Goal: Information Seeking & Learning: Learn about a topic

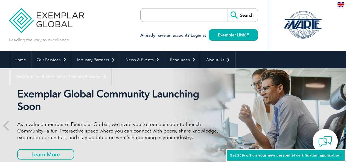
drag, startPoint x: 0, startPoint y: 0, endPoint x: 155, endPoint y: 14, distance: 155.9
click at [155, 13] on input "search" at bounding box center [171, 14] width 57 height 13
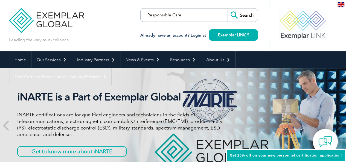
type input "Responsible Care"
click at [232, 15] on input "Search" at bounding box center [243, 14] width 30 height 13
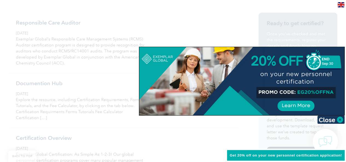
scroll to position [68, 0]
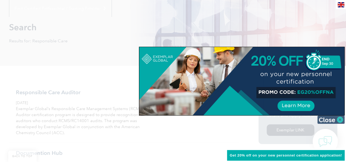
click at [323, 122] on img at bounding box center [330, 120] width 27 height 8
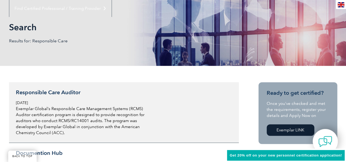
click at [69, 92] on h3 "Responsible Care Auditor" at bounding box center [81, 92] width 130 height 7
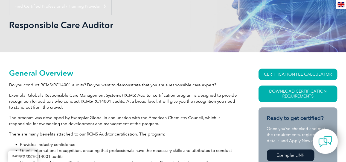
scroll to position [68, 0]
